Goal: Task Accomplishment & Management: Use online tool/utility

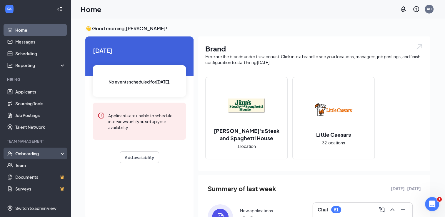
click at [55, 155] on div "Onboarding" at bounding box center [37, 154] width 45 height 6
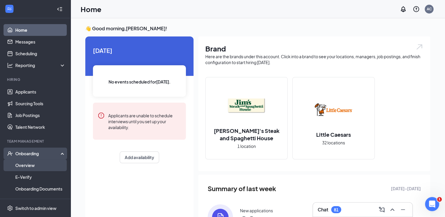
click at [54, 165] on link "Overview" at bounding box center [40, 165] width 50 height 12
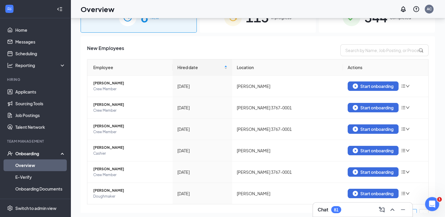
scroll to position [26, 0]
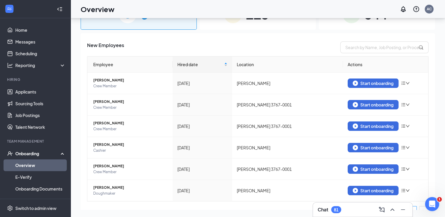
click at [238, 25] on div "113 In progress" at bounding box center [258, 14] width 116 height 31
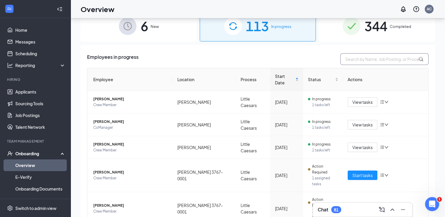
click at [357, 63] on input "text" at bounding box center [384, 59] width 88 height 12
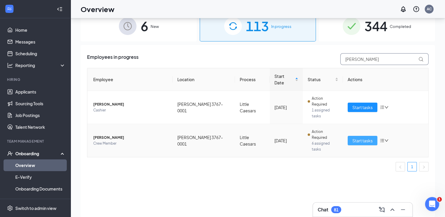
type input "[PERSON_NAME]"
click at [356, 137] on span "Start tasks" at bounding box center [362, 140] width 20 height 6
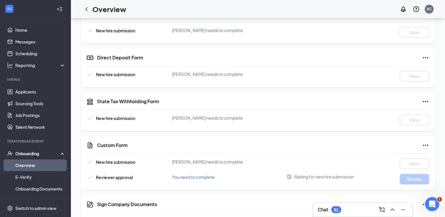
scroll to position [311, 0]
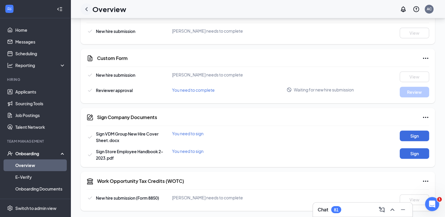
click at [87, 11] on icon "ChevronLeft" at bounding box center [86, 9] width 7 height 7
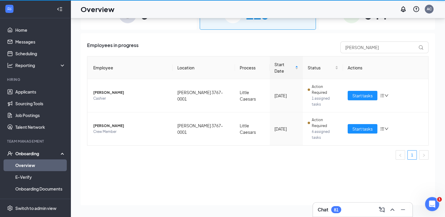
scroll to position [26, 0]
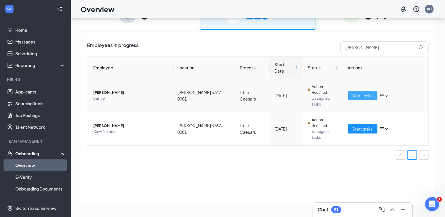
click at [355, 92] on span "Start tasks" at bounding box center [362, 95] width 20 height 6
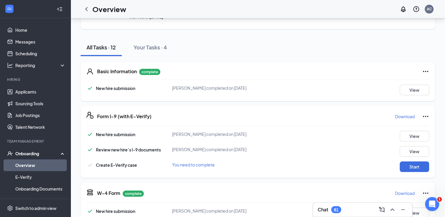
scroll to position [43, 0]
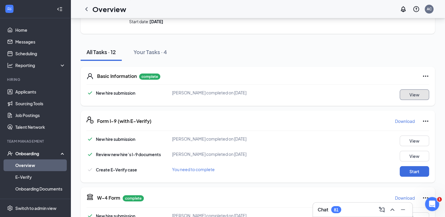
click at [410, 96] on button "View" at bounding box center [414, 94] width 29 height 11
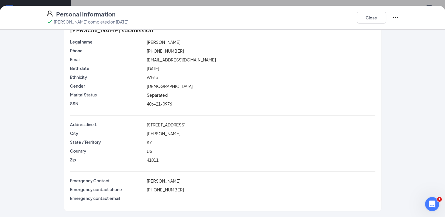
scroll to position [143, 0]
